Goal: Transaction & Acquisition: Subscribe to service/newsletter

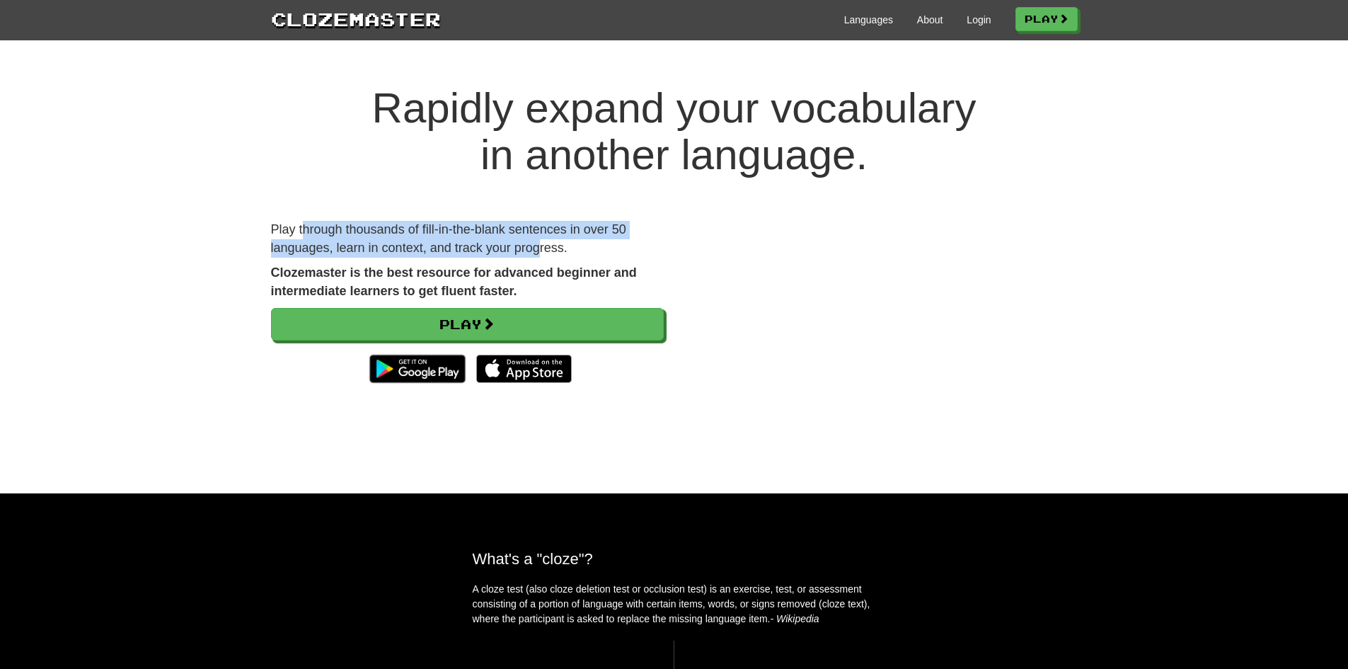
drag, startPoint x: 304, startPoint y: 226, endPoint x: 540, endPoint y: 243, distance: 236.2
click at [540, 243] on p "Play through thousands of fill-in-the-blank sentences in over 50 languages, lea…" at bounding box center [467, 239] width 393 height 36
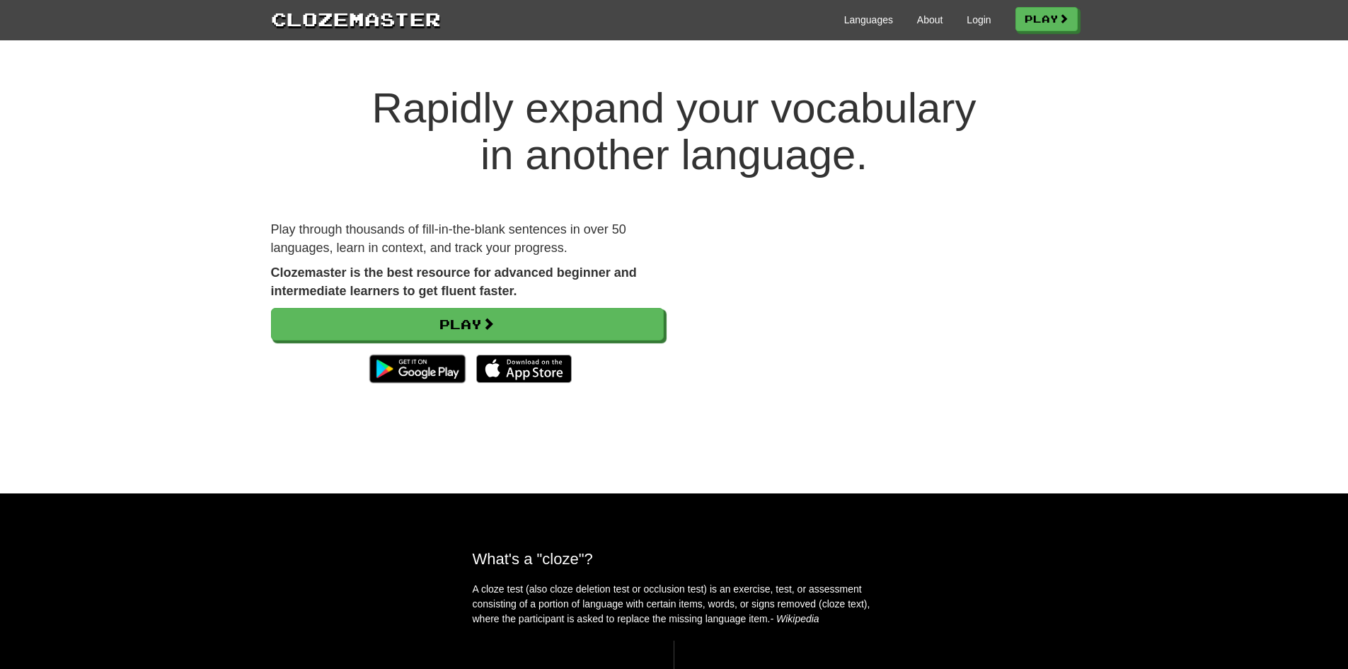
click at [500, 225] on p "Play through thousands of fill-in-the-blank sentences in over 50 languages, lea…" at bounding box center [467, 239] width 393 height 36
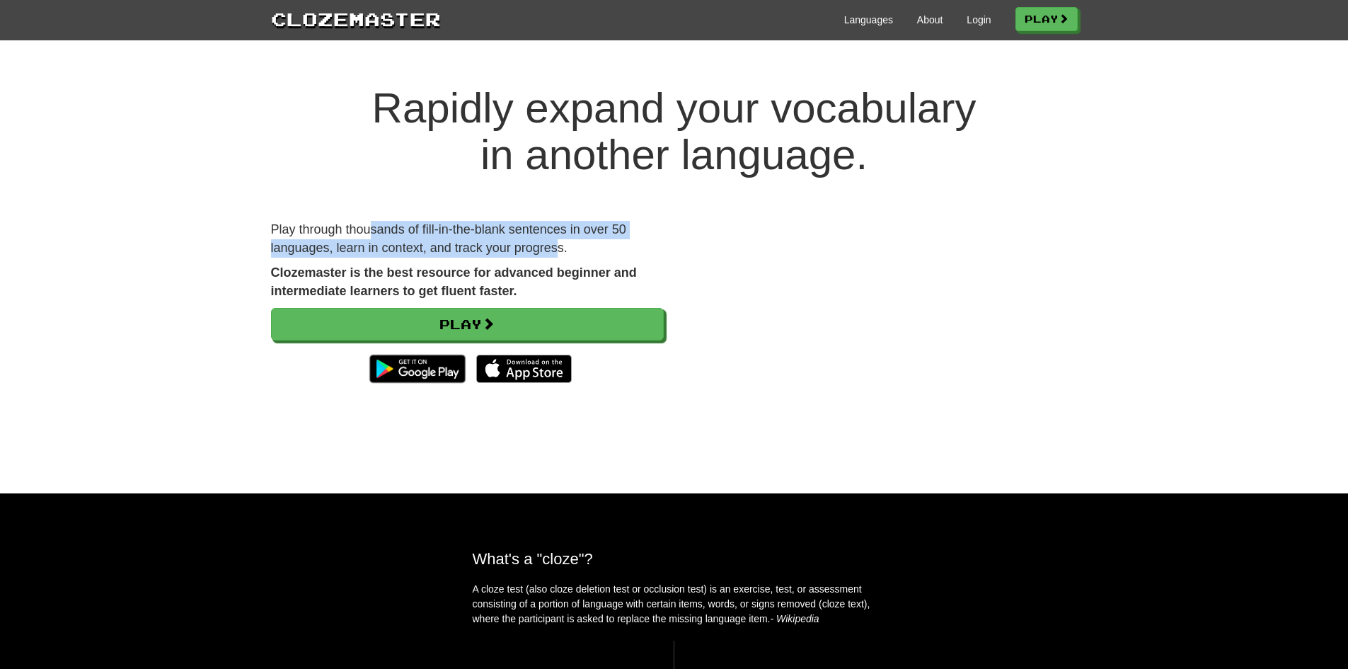
drag, startPoint x: 371, startPoint y: 230, endPoint x: 565, endPoint y: 243, distance: 195.0
click at [565, 243] on p "Play through thousands of fill-in-the-blank sentences in over 50 languages, lea…" at bounding box center [467, 239] width 393 height 36
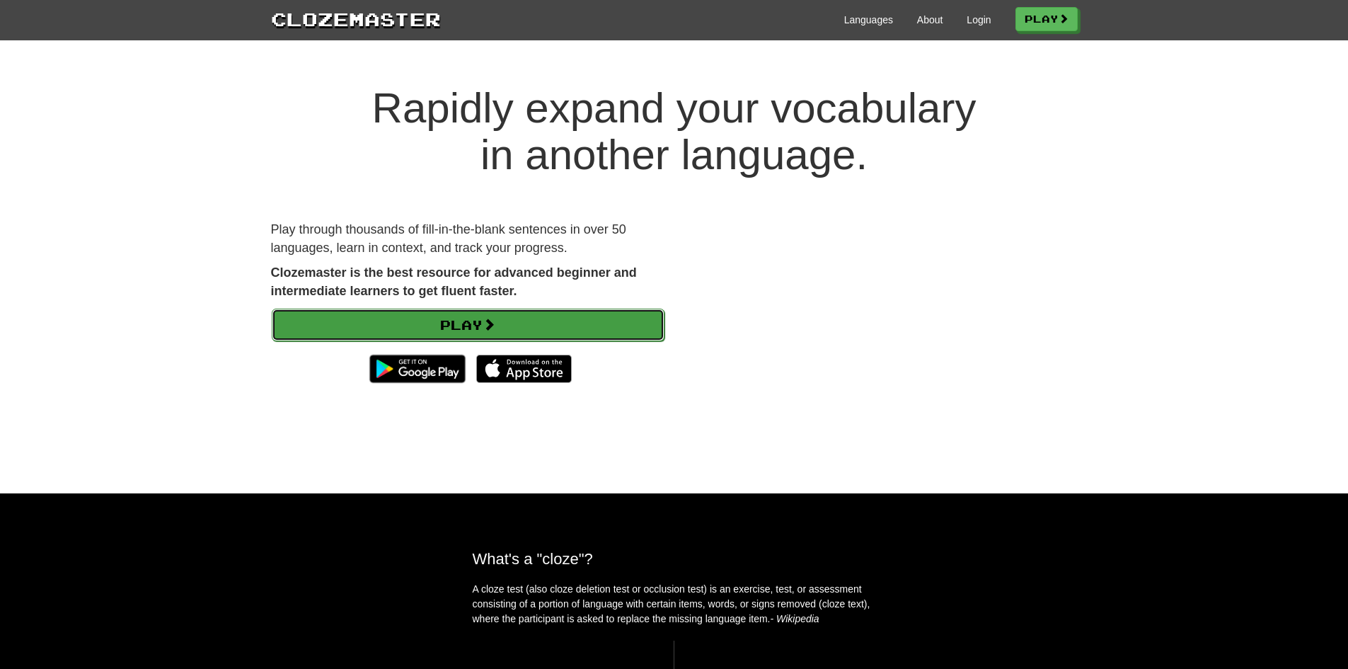
click at [514, 313] on link "Play" at bounding box center [468, 324] width 393 height 33
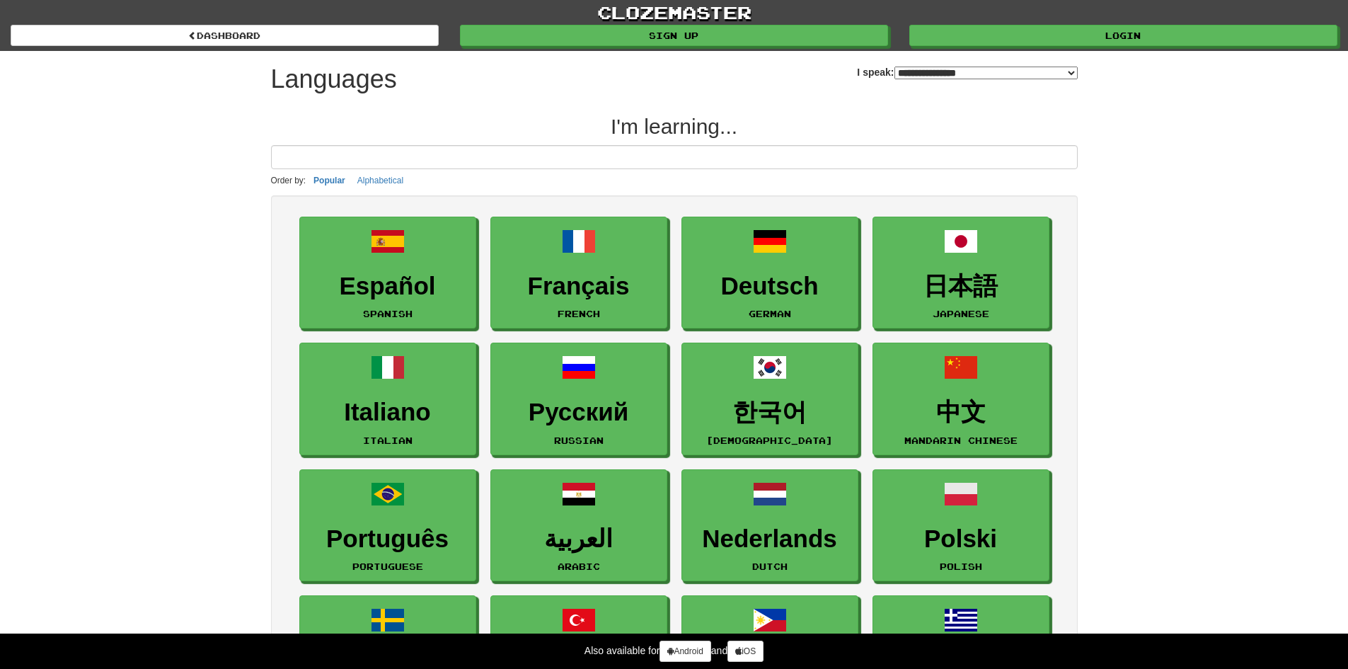
select select "*******"
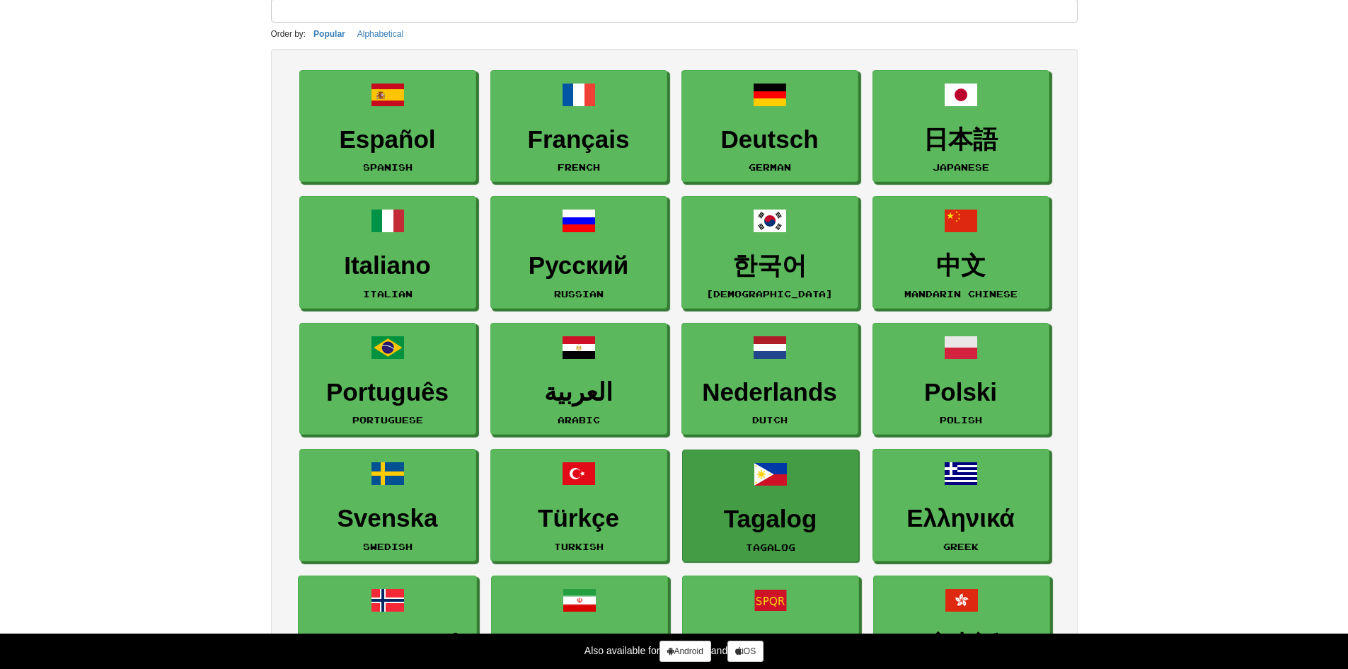
scroll to position [142, 0]
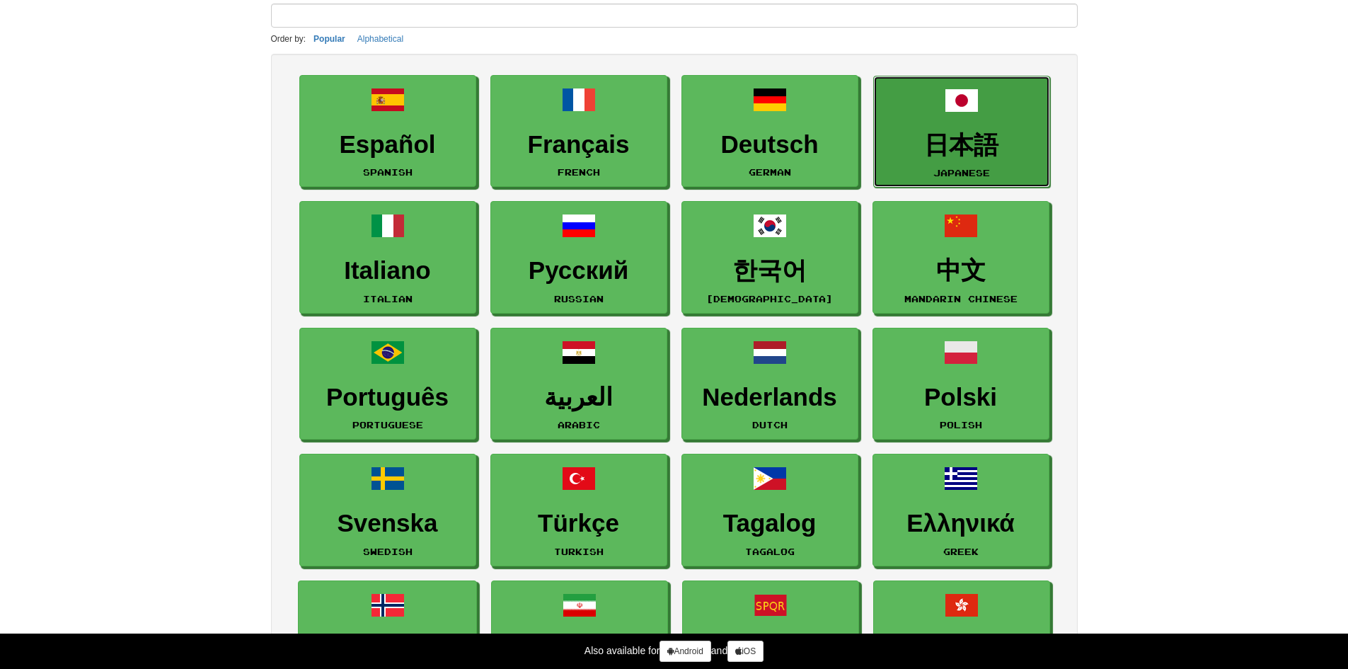
click at [934, 148] on h3 "日本語" at bounding box center [961, 146] width 161 height 28
